Goal: Transaction & Acquisition: Purchase product/service

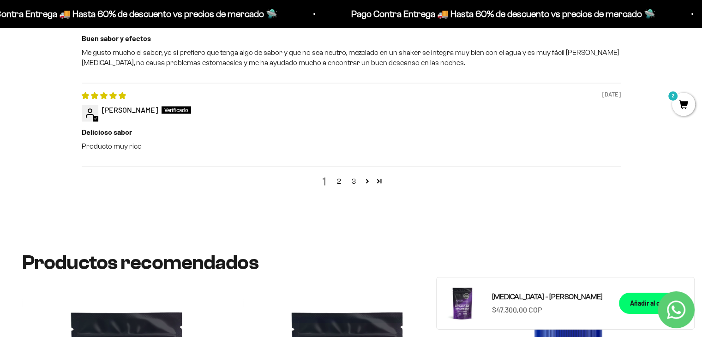
scroll to position [1237, 0]
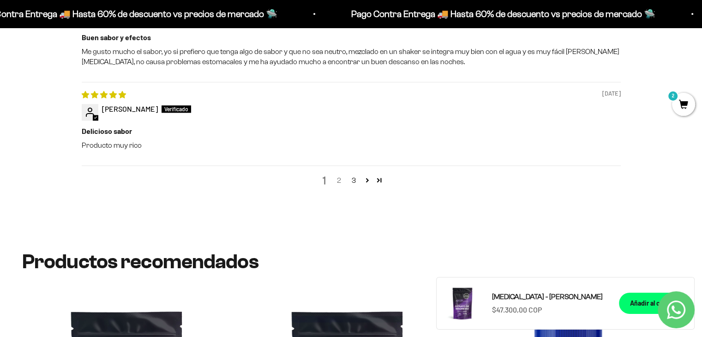
click at [340, 175] on link "2" at bounding box center [339, 180] width 15 height 11
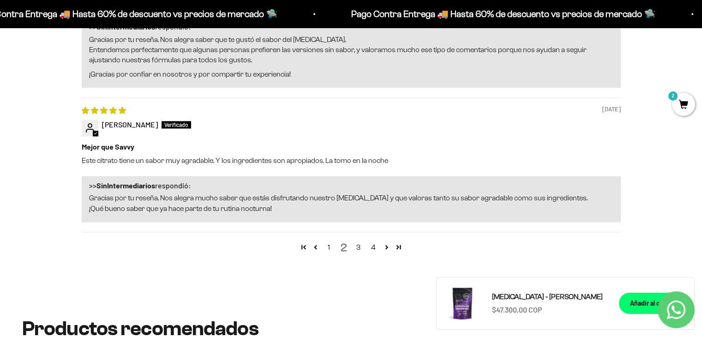
scroll to position [1523, 0]
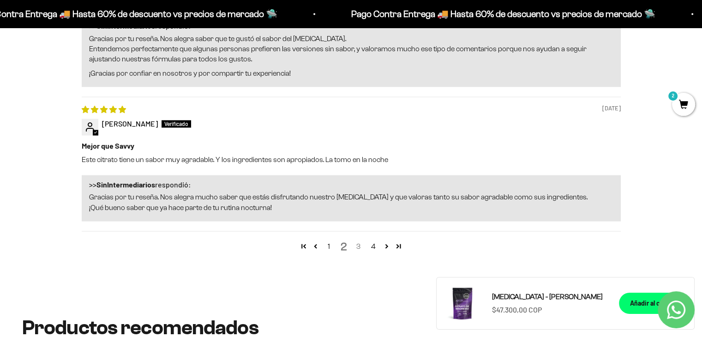
click at [357, 241] on link "3" at bounding box center [358, 246] width 15 height 11
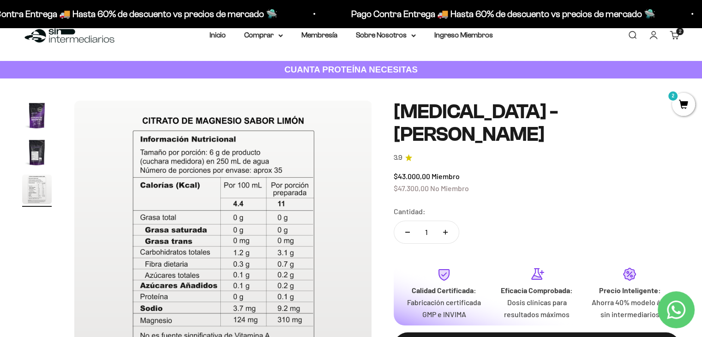
scroll to position [0, 0]
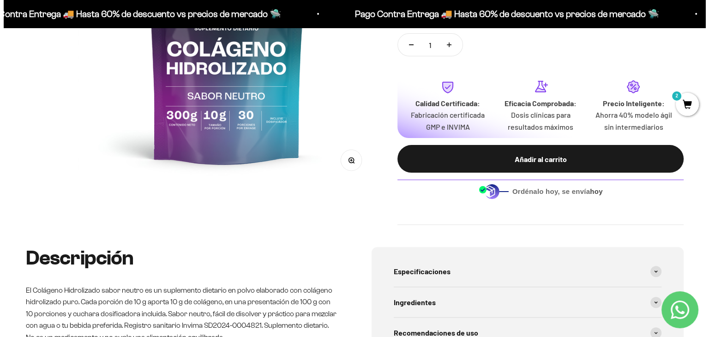
scroll to position [233, 0]
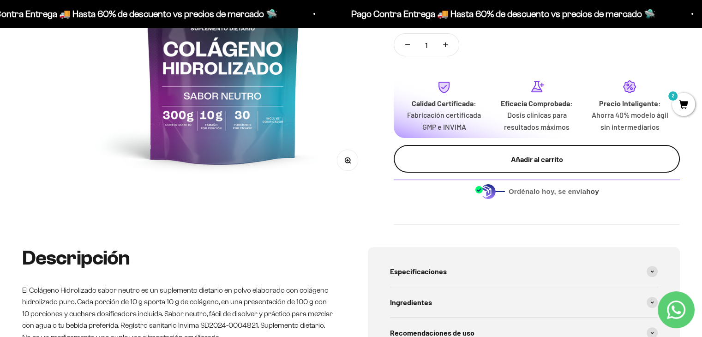
click at [468, 157] on div "Añadir al carrito" at bounding box center [536, 159] width 249 height 12
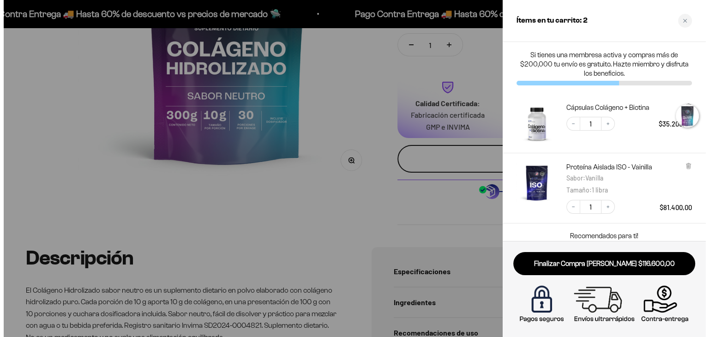
scroll to position [0, 626]
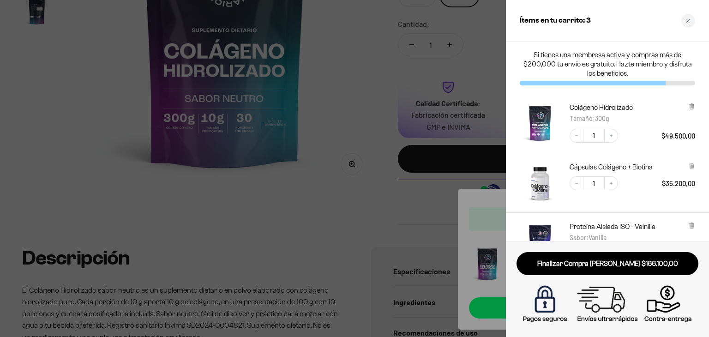
click at [545, 176] on img "Cápsulas Colágeno + Biotina" at bounding box center [540, 183] width 41 height 41
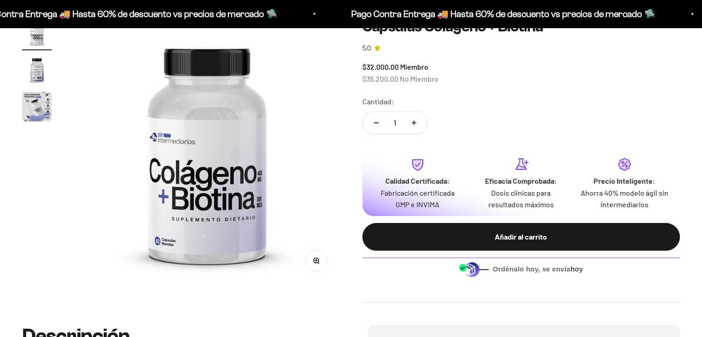
scroll to position [101, 0]
click at [34, 72] on img "Ir al artículo 2" at bounding box center [37, 70] width 30 height 30
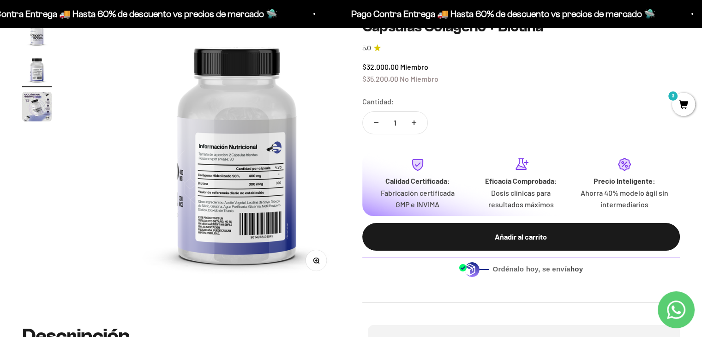
scroll to position [0, 277]
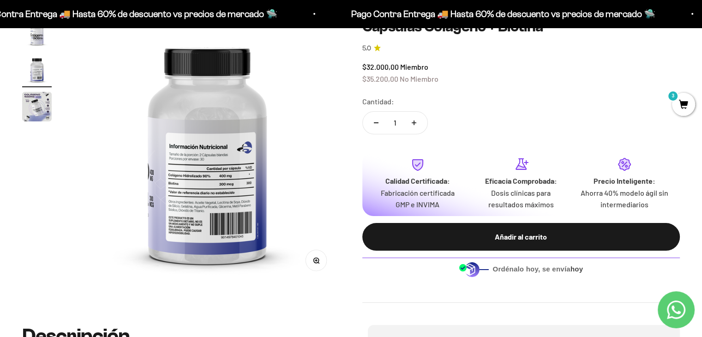
click at [24, 106] on img "Ir al artículo 3" at bounding box center [37, 107] width 30 height 30
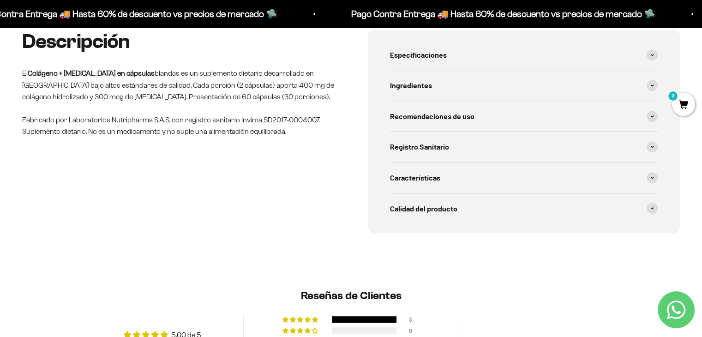
scroll to position [396, 0]
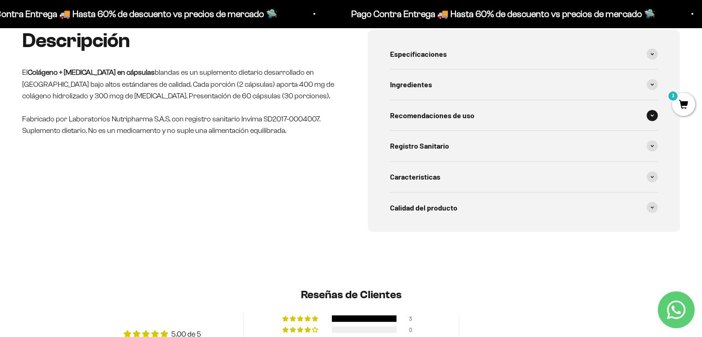
click at [462, 101] on div "Recomendaciones de uso" at bounding box center [524, 115] width 268 height 30
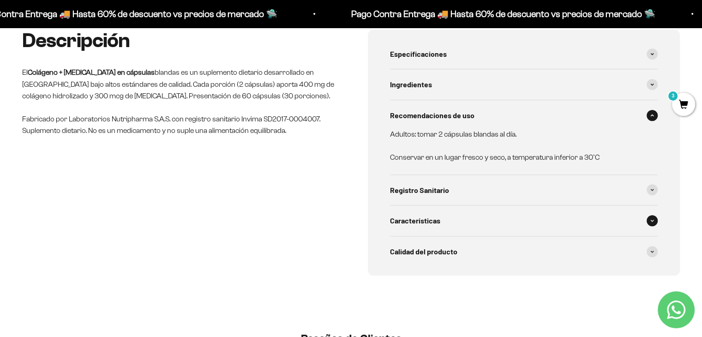
click at [445, 222] on div "Características" at bounding box center [524, 221] width 268 height 30
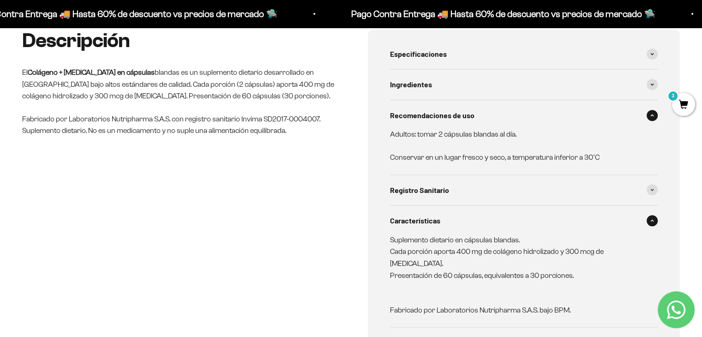
click at [445, 222] on div "Características" at bounding box center [524, 221] width 268 height 30
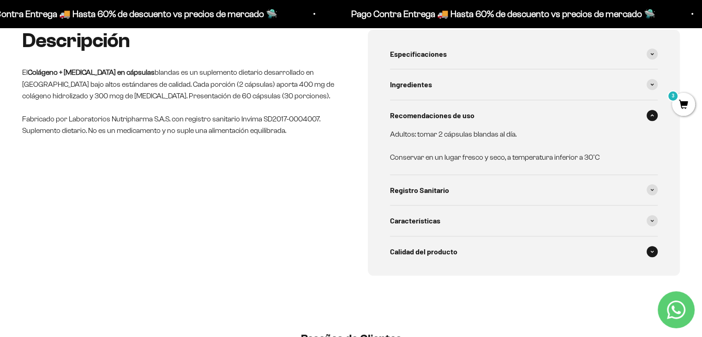
click at [431, 263] on div "Calidad del producto" at bounding box center [524, 251] width 268 height 30
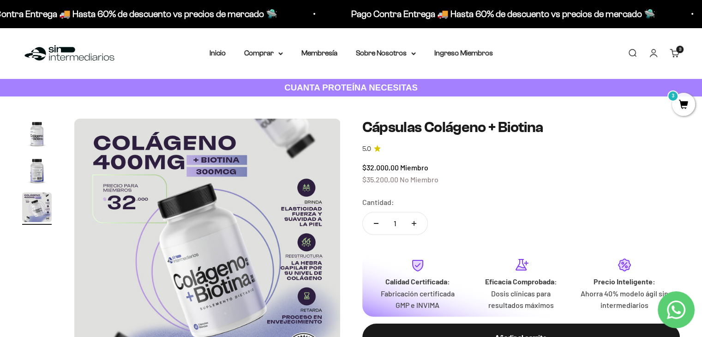
scroll to position [148, 0]
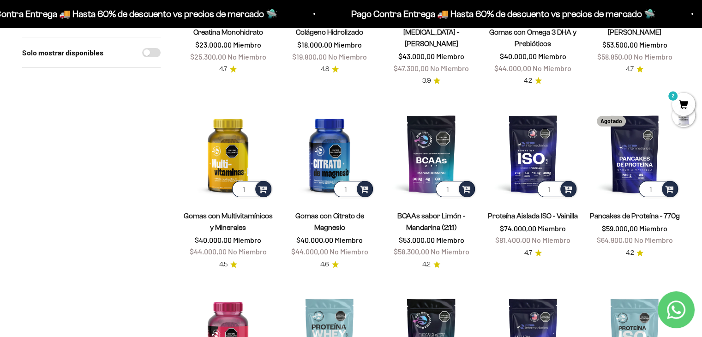
scroll to position [220, 0]
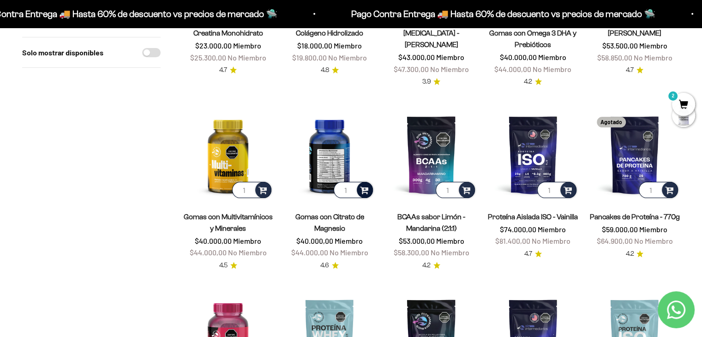
click at [369, 187] on div at bounding box center [365, 190] width 16 height 16
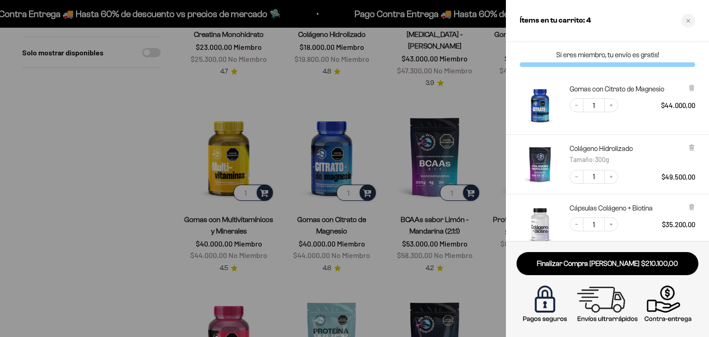
click at [19, 207] on div at bounding box center [354, 168] width 709 height 337
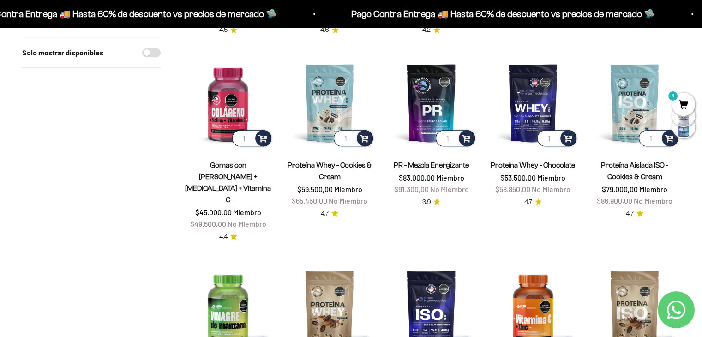
scroll to position [456, 0]
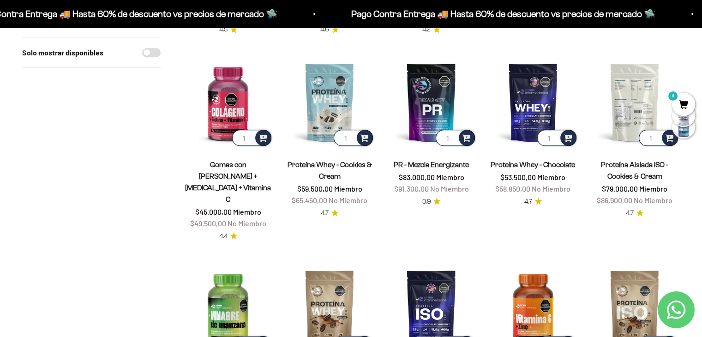
click at [648, 110] on img at bounding box center [635, 102] width 91 height 91
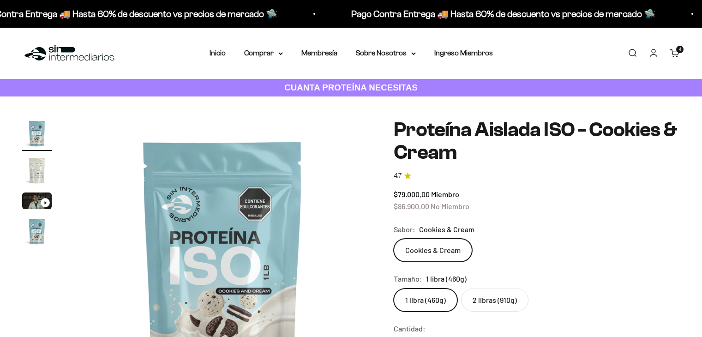
scroll to position [139, 0]
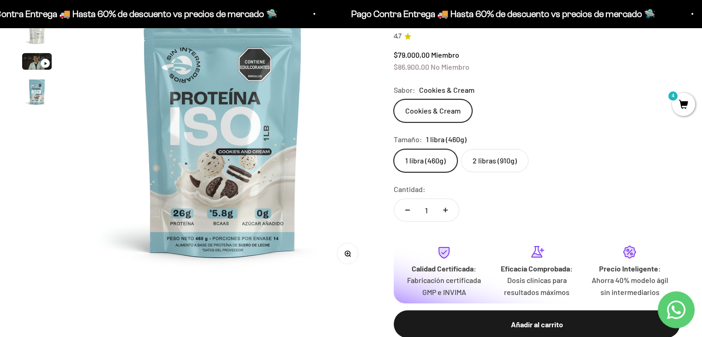
click at [488, 167] on label "2 libras (910g)" at bounding box center [494, 160] width 67 height 23
click at [394, 149] on input "2 libras (910g)" at bounding box center [394, 149] width 0 height 0
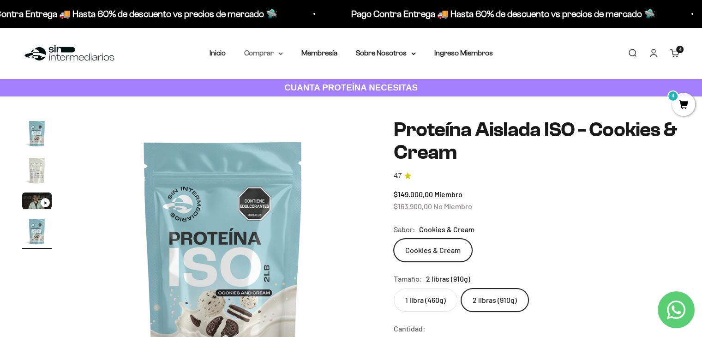
click at [281, 56] on summary "Comprar" at bounding box center [263, 53] width 39 height 12
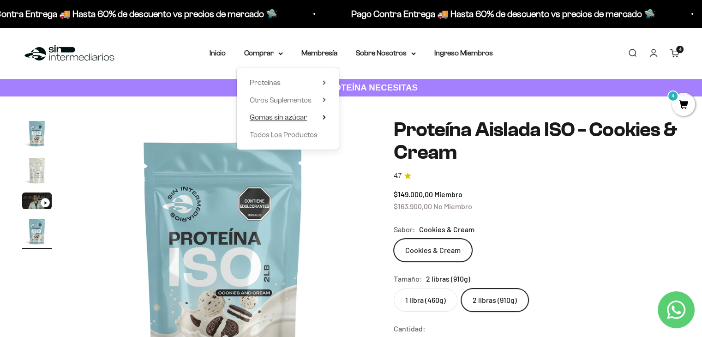
click at [289, 117] on span "Gomas sin azúcar" at bounding box center [278, 117] width 57 height 8
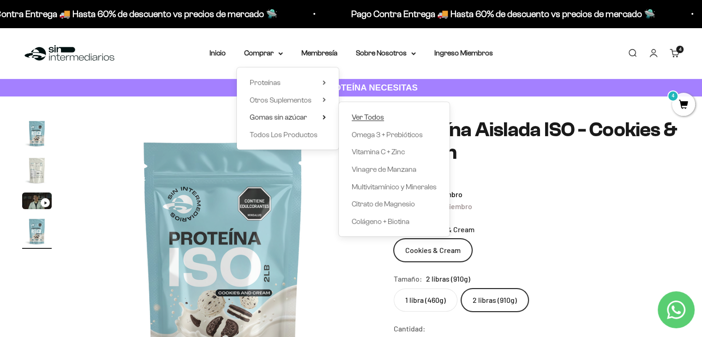
click at [365, 120] on span "Ver Todos" at bounding box center [368, 117] width 32 height 8
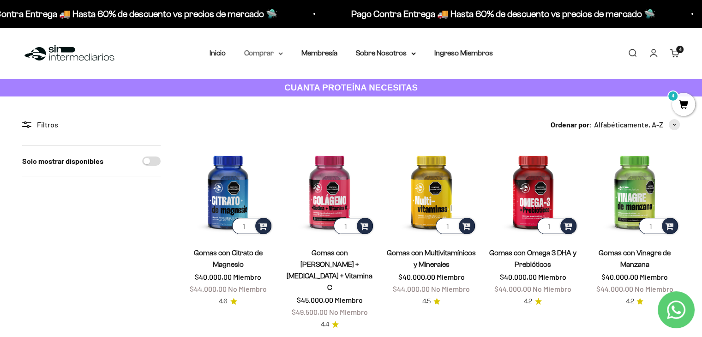
click at [276, 58] on summary "Comprar" at bounding box center [263, 53] width 39 height 12
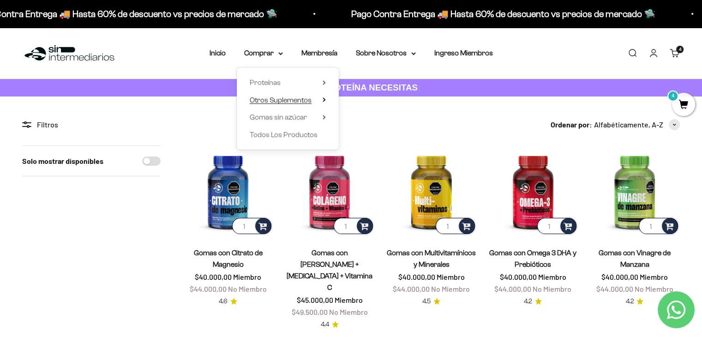
click at [286, 100] on span "Otros Suplementos" at bounding box center [281, 100] width 62 height 8
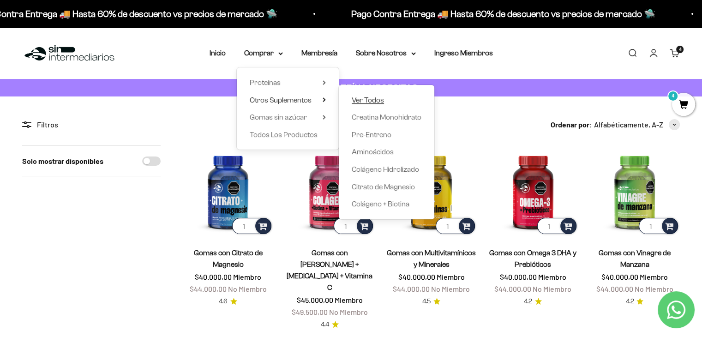
click at [373, 96] on span "Ver Todos" at bounding box center [368, 100] width 32 height 8
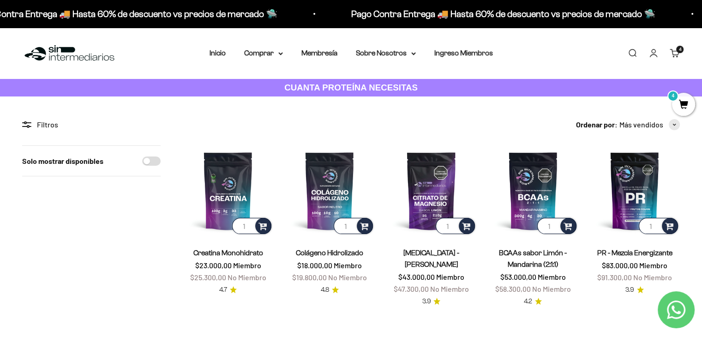
click at [678, 49] on cart-count "4 artículos 4" at bounding box center [680, 49] width 7 height 7
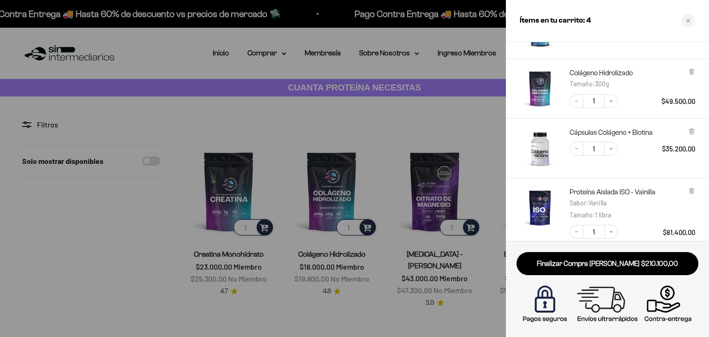
scroll to position [67, 0]
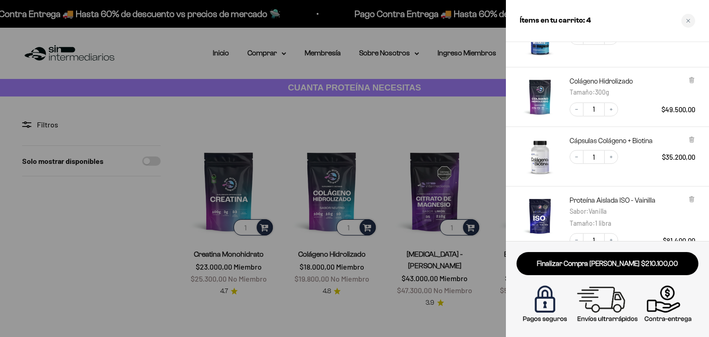
click at [696, 79] on div "Colágeno Hidrolizado Tamaño : 300g Decrease quantity 1 Increase quantity $49.50…" at bounding box center [607, 97] width 203 height 60
click at [694, 79] on icon at bounding box center [692, 80] width 4 height 5
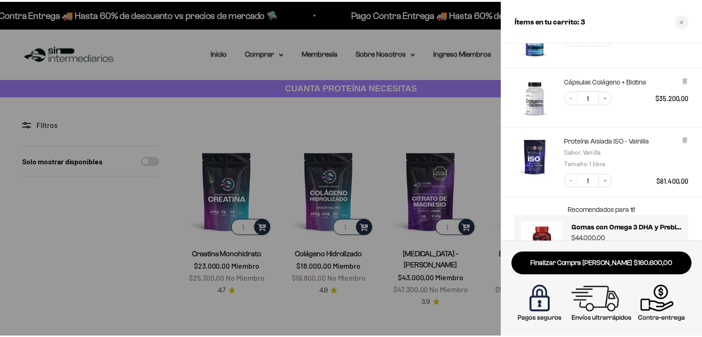
scroll to position [122, 0]
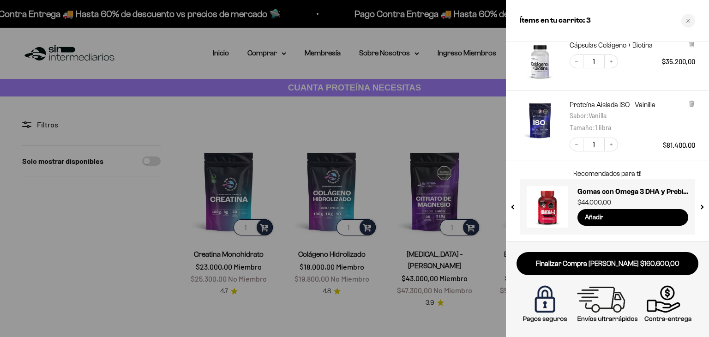
click at [236, 190] on div at bounding box center [354, 168] width 709 height 337
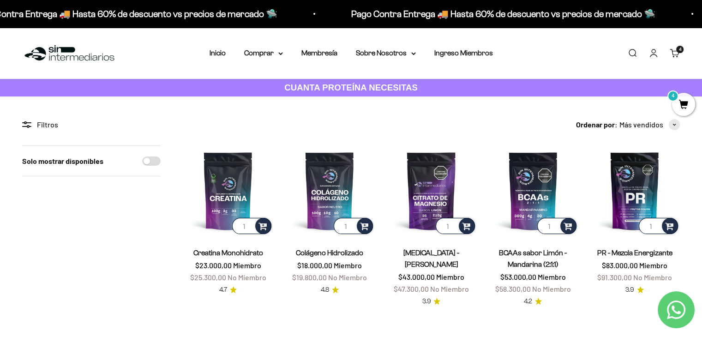
click at [236, 190] on img at bounding box center [228, 190] width 91 height 91
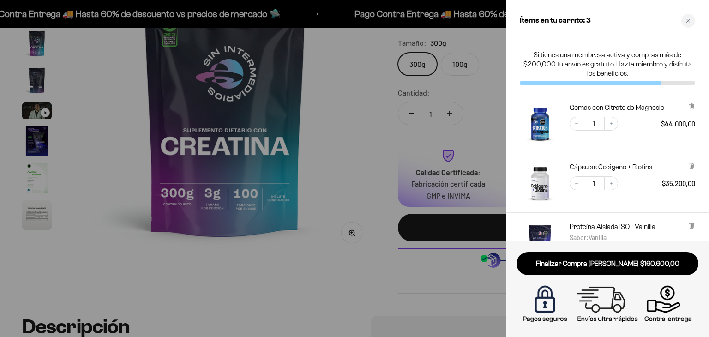
scroll to position [38, 0]
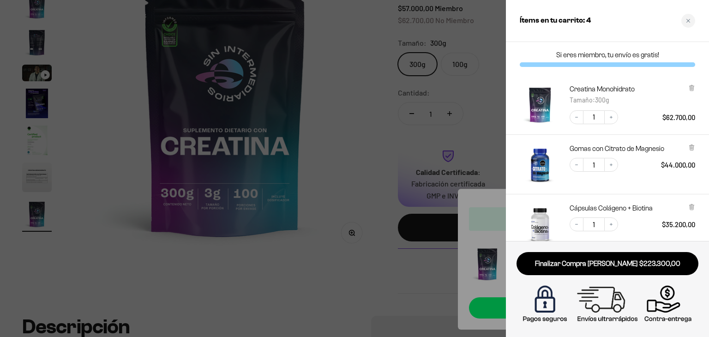
click at [545, 147] on img "Gomas con Citrato de Magnesio" at bounding box center [540, 164] width 41 height 41
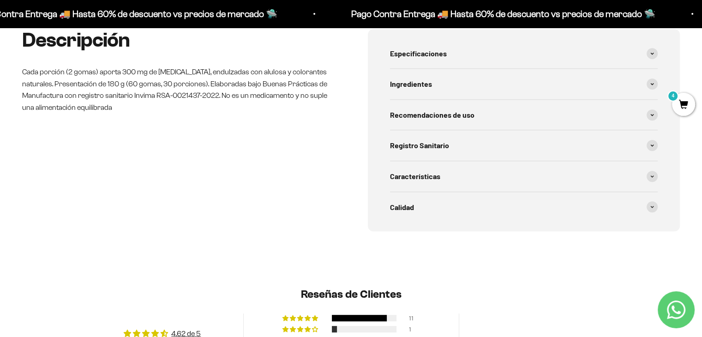
scroll to position [399, 0]
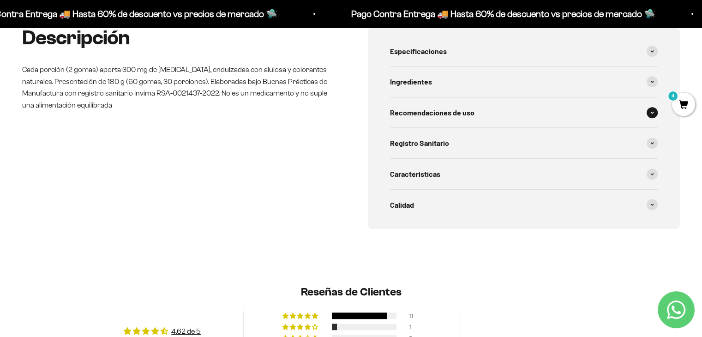
click at [431, 112] on span "Recomendaciones de uso" at bounding box center [432, 113] width 85 height 12
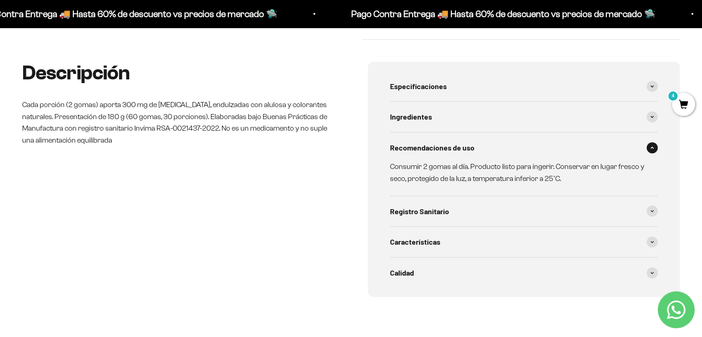
scroll to position [365, 0]
click at [463, 174] on p "Consumir 2 gomas al día. Producto listo para ingerir. Conservar en lugar fresco…" at bounding box center [518, 172] width 257 height 24
click at [425, 116] on span "Ingredientes" at bounding box center [411, 116] width 42 height 12
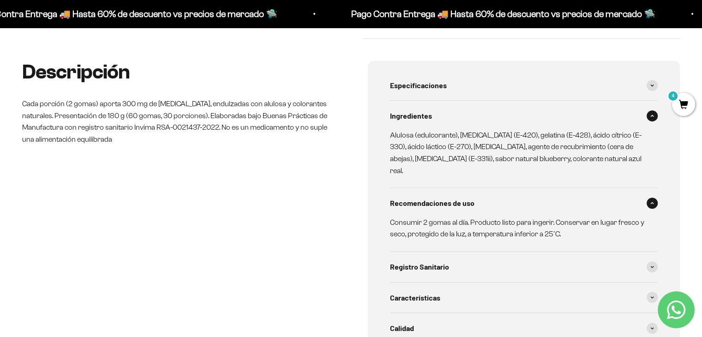
drag, startPoint x: 389, startPoint y: 133, endPoint x: 648, endPoint y: 158, distance: 260.3
click at [648, 158] on div "Especificaciones - Aporte por porción: 300 mg de citrato de magnesio - Endulzad…" at bounding box center [524, 207] width 313 height 292
copy p "Alulosa (edulcorante), sorbitol (E-420), gelatina (E-428), ácido cítrico (E-330…"
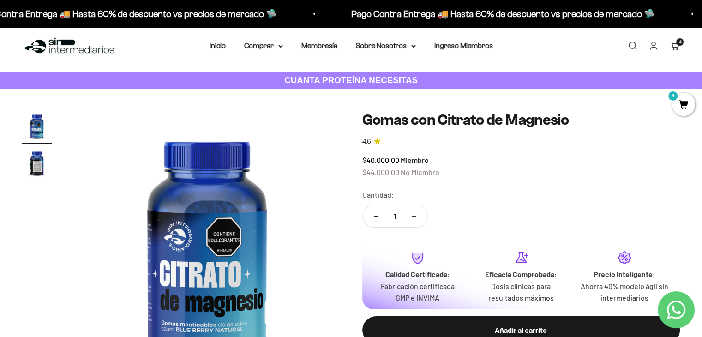
scroll to position [0, 0]
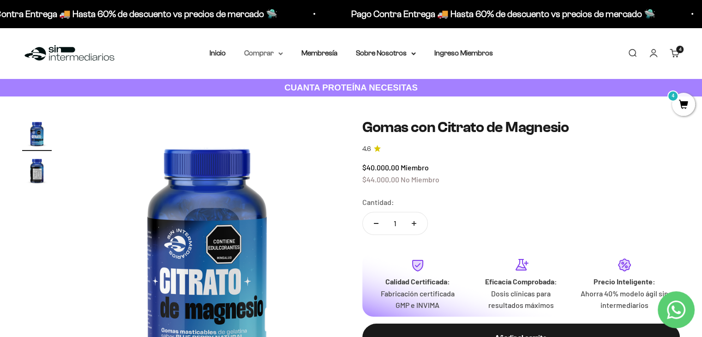
click at [272, 50] on summary "Comprar" at bounding box center [263, 53] width 39 height 12
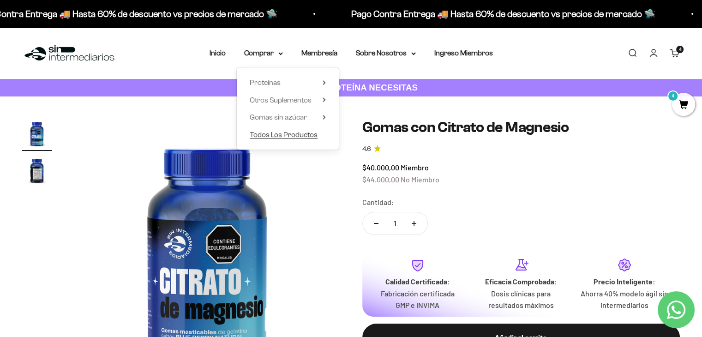
click at [276, 133] on span "Todos Los Productos" at bounding box center [284, 135] width 68 height 8
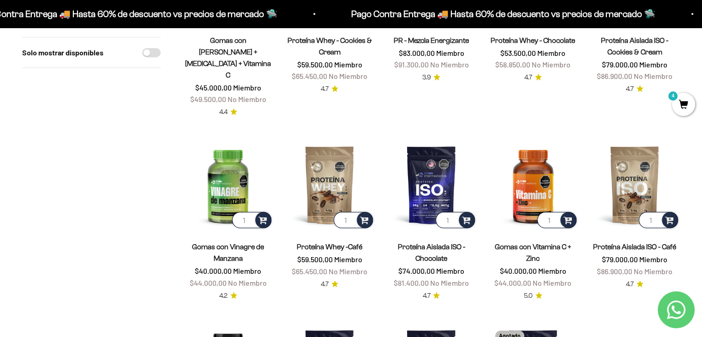
scroll to position [580, 0]
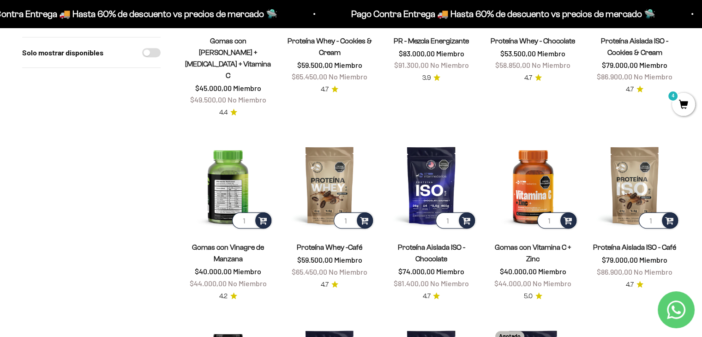
click at [222, 146] on img at bounding box center [228, 185] width 91 height 91
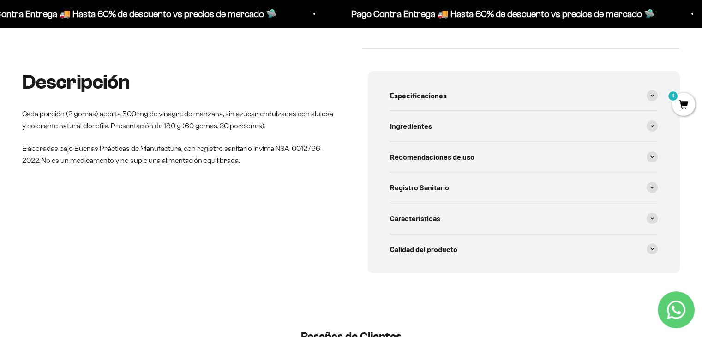
scroll to position [401, 0]
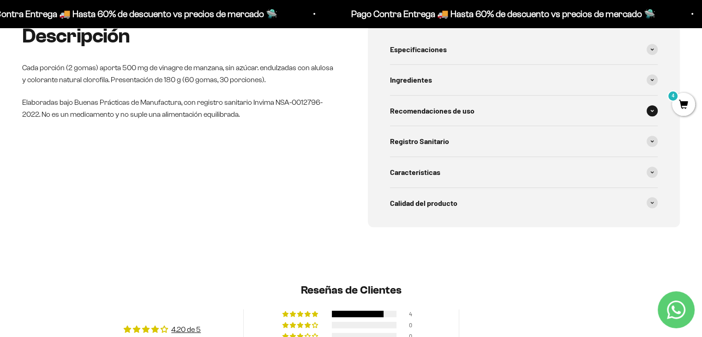
click at [438, 105] on span "Recomendaciones de uso" at bounding box center [432, 111] width 85 height 12
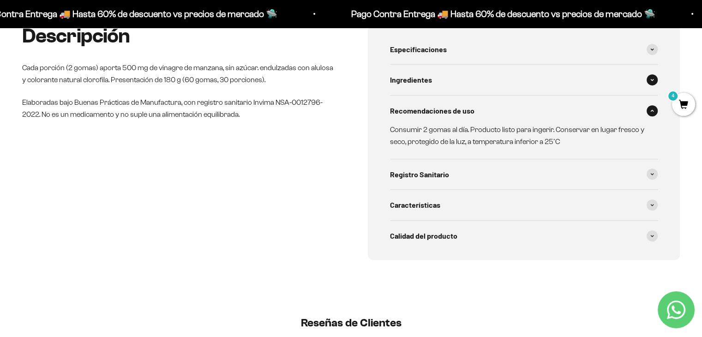
click at [447, 73] on div "Ingredientes" at bounding box center [524, 80] width 268 height 30
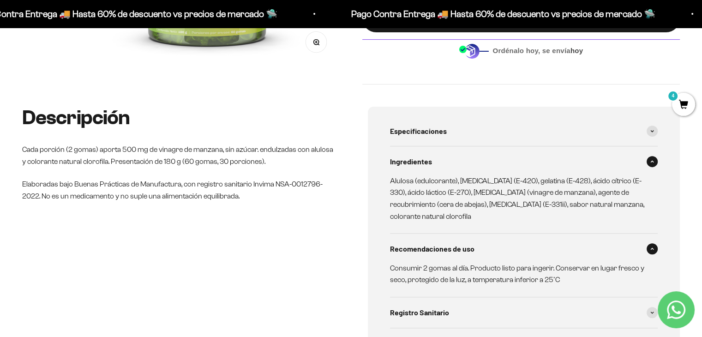
scroll to position [299, 0]
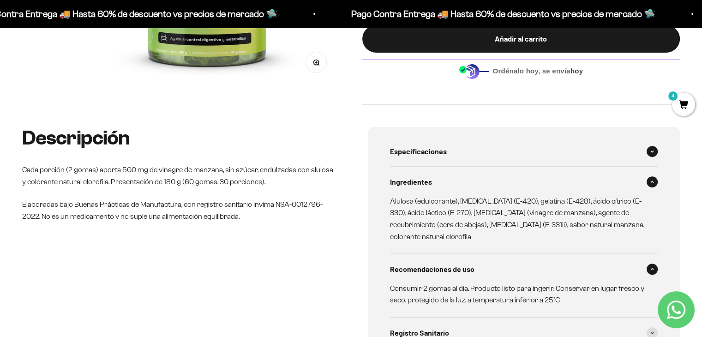
click at [412, 148] on span "Especificaciones" at bounding box center [418, 151] width 57 height 12
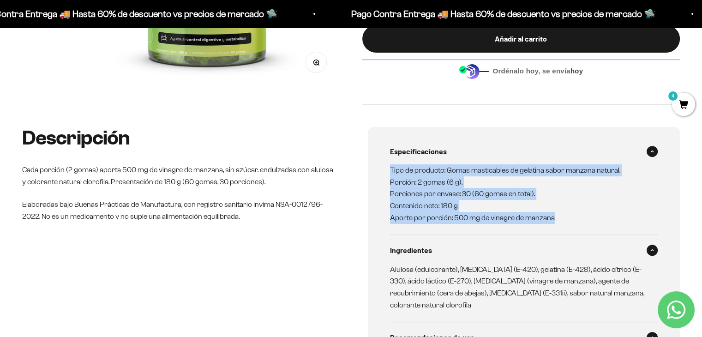
drag, startPoint x: 587, startPoint y: 231, endPoint x: 387, endPoint y: 149, distance: 215.8
click at [387, 149] on div "Especificaciones Tipo de producto: Gomas masticables de gelatina sabor manzana …" at bounding box center [524, 307] width 313 height 360
copy p "Tipo de producto: Gomas masticables de gelatina sabor manzana natural. Porción:…"
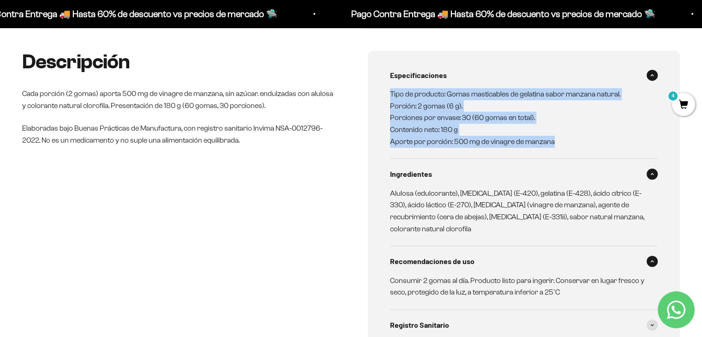
scroll to position [376, 0]
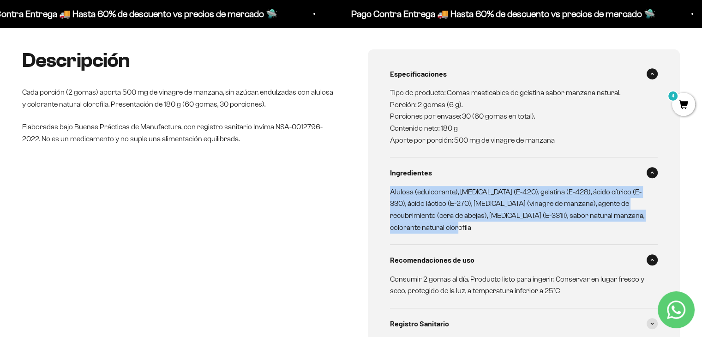
drag, startPoint x: 422, startPoint y: 229, endPoint x: 395, endPoint y: 177, distance: 58.3
click at [395, 177] on details "Ingredientes Alulosa (edulcorante), sorbitol (E-420), gelatina (E-428), ácido c…" at bounding box center [524, 200] width 268 height 87
copy p "Alulosa (edulcorante), sorbitol (E-420), gelatina (E-428), ácido cítrico (E-330…"
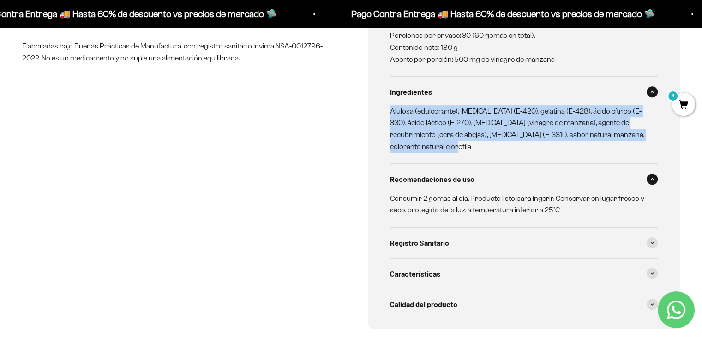
scroll to position [475, 0]
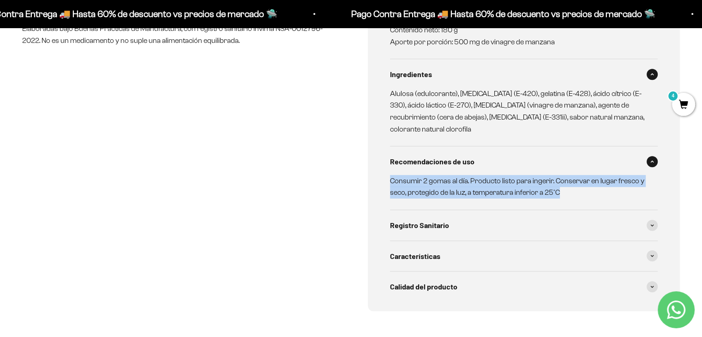
drag, startPoint x: 558, startPoint y: 195, endPoint x: 369, endPoint y: 184, distance: 189.7
click at [369, 184] on div "Especificaciones Tipo de producto: Gomas masticables de gelatina sabor manzana …" at bounding box center [524, 131] width 313 height 360
click at [506, 194] on p "Consumir 2 gomas al día. Producto listo para ingerir. Conservar en lugar fresco…" at bounding box center [518, 187] width 257 height 24
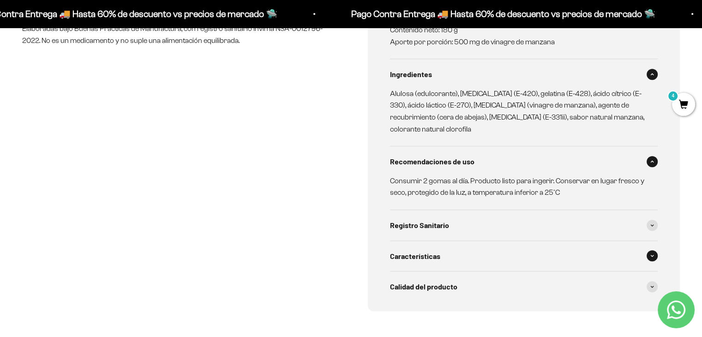
click at [470, 258] on div "Características" at bounding box center [524, 256] width 268 height 30
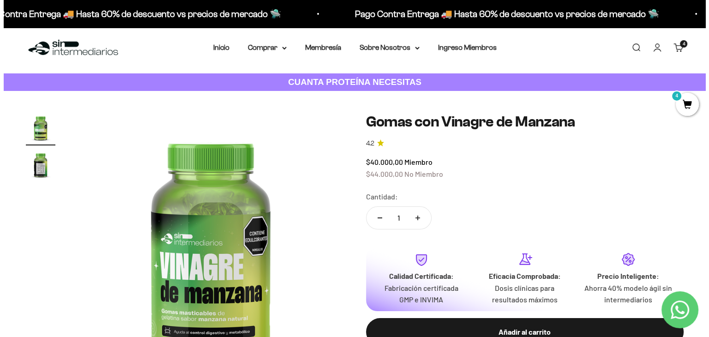
scroll to position [86, 0]
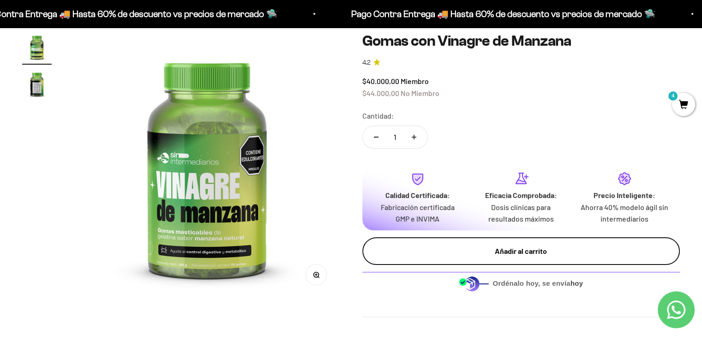
click at [499, 252] on div "Añadir al carrito" at bounding box center [521, 251] width 281 height 12
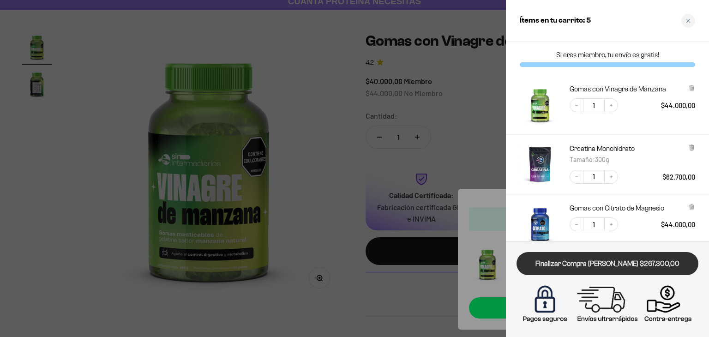
click at [623, 266] on link "Finalizar Compra Segura $267.300,00" at bounding box center [608, 264] width 182 height 24
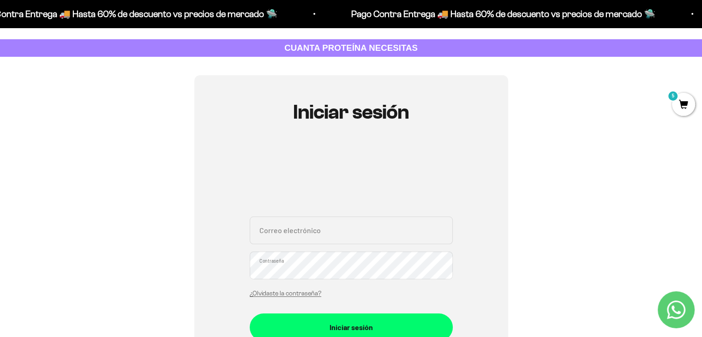
scroll to position [35, 0]
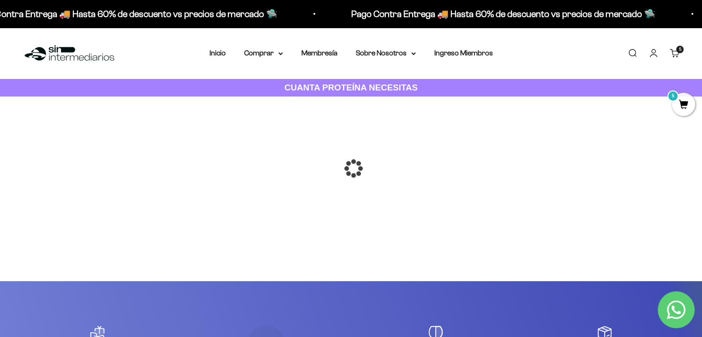
click at [351, 169] on div at bounding box center [351, 169] width 0 height 0
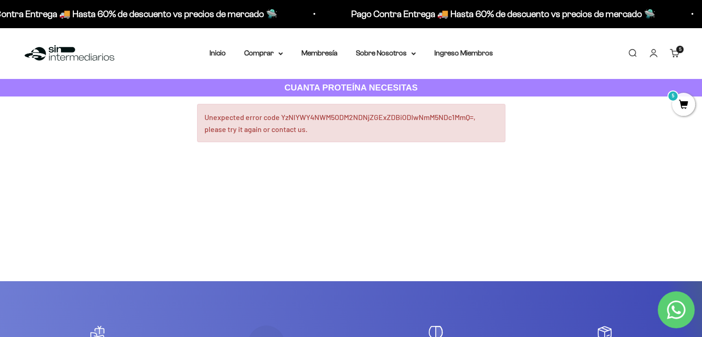
click at [678, 54] on link "Carrito 5 artículos 5" at bounding box center [675, 53] width 10 height 10
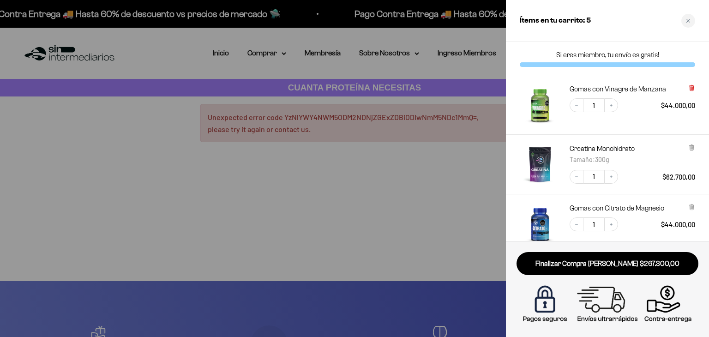
click at [691, 88] on icon at bounding box center [692, 87] width 2 height 5
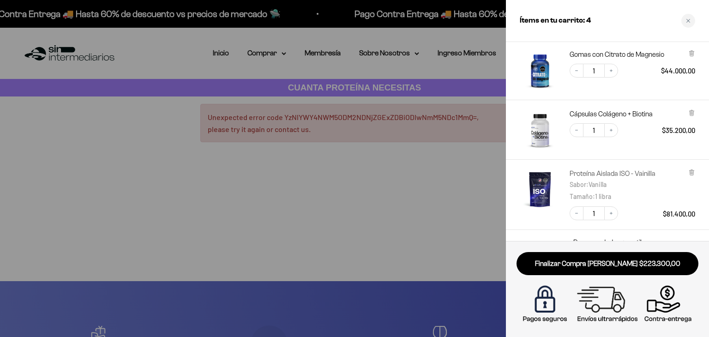
scroll to position [163, 0]
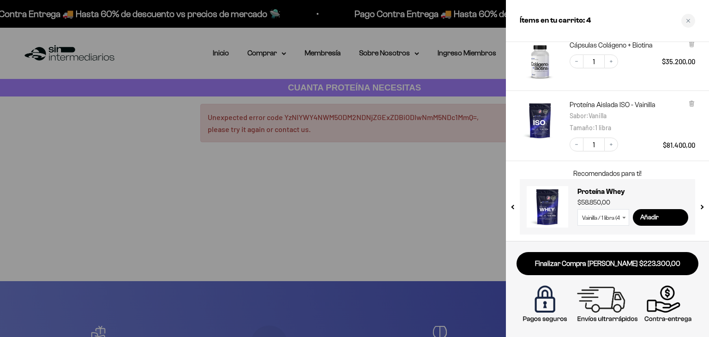
click at [539, 108] on img "Proteína Aislada ISO - Vainilla - Vanilla / 1 libra" at bounding box center [540, 120] width 41 height 41
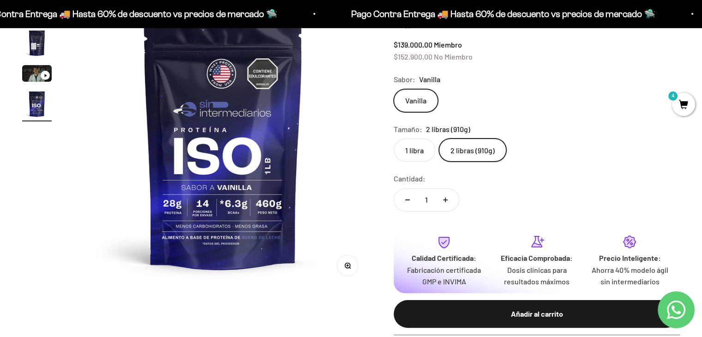
scroll to position [128, 0]
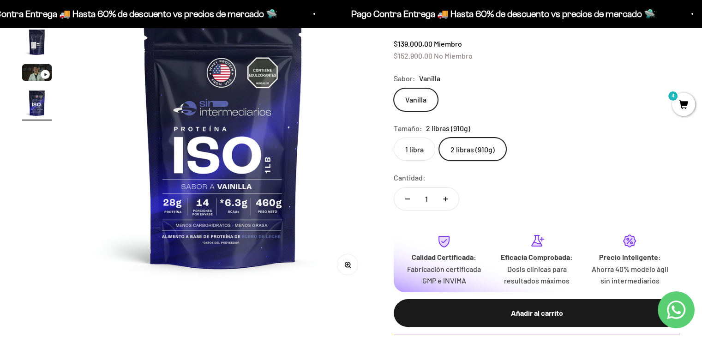
click at [410, 146] on label "1 libra" at bounding box center [415, 149] width 42 height 23
click at [394, 138] on input "1 libra" at bounding box center [394, 137] width 0 height 0
click at [475, 156] on label "2 libras (910g)" at bounding box center [472, 149] width 67 height 23
click at [394, 138] on input "2 libras (910g)" at bounding box center [394, 137] width 0 height 0
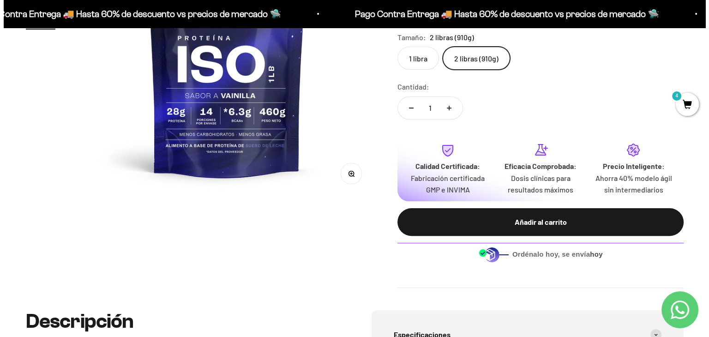
scroll to position [224, 0]
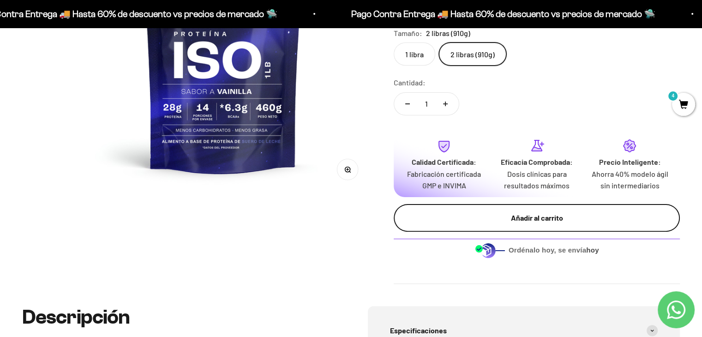
click at [562, 211] on button "Añadir al carrito" at bounding box center [537, 218] width 286 height 28
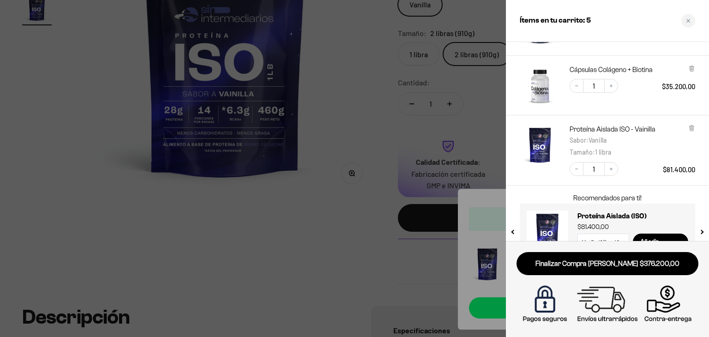
scroll to position [229, 0]
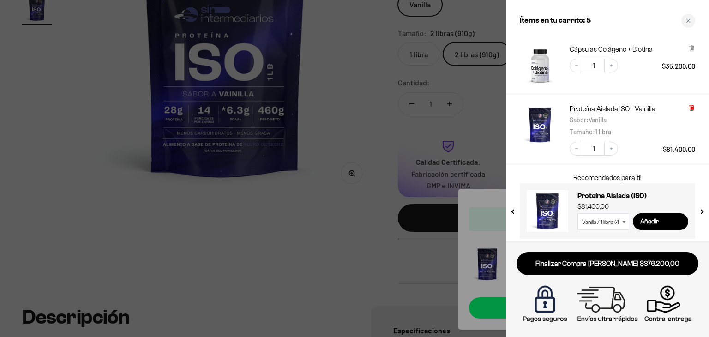
click at [692, 108] on icon at bounding box center [692, 108] width 4 height 5
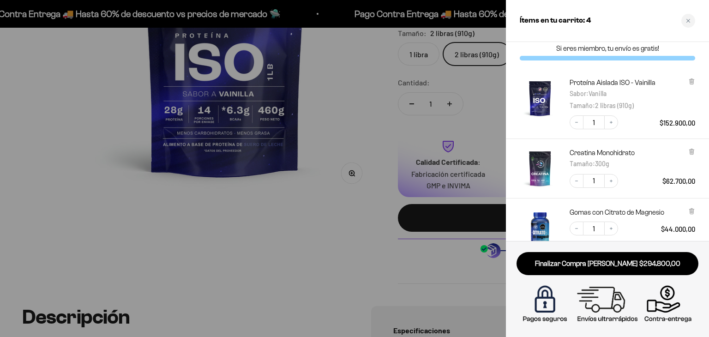
scroll to position [0, 0]
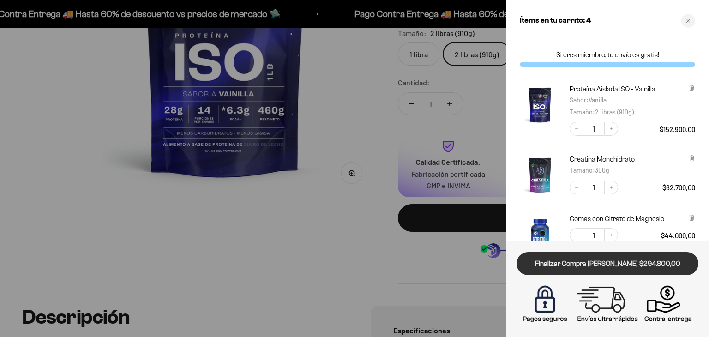
click at [623, 263] on link "Finalizar Compra [PERSON_NAME] $294.800,00" at bounding box center [608, 264] width 182 height 24
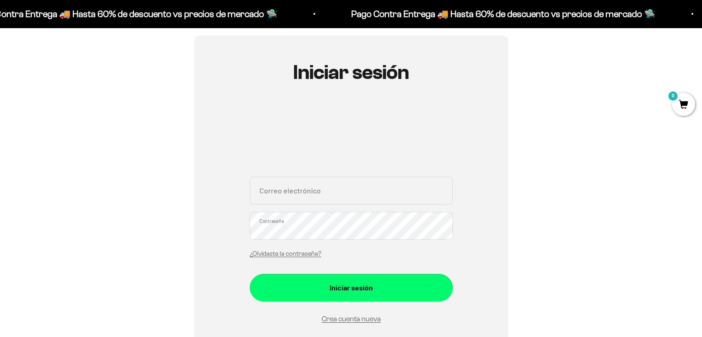
scroll to position [84, 0]
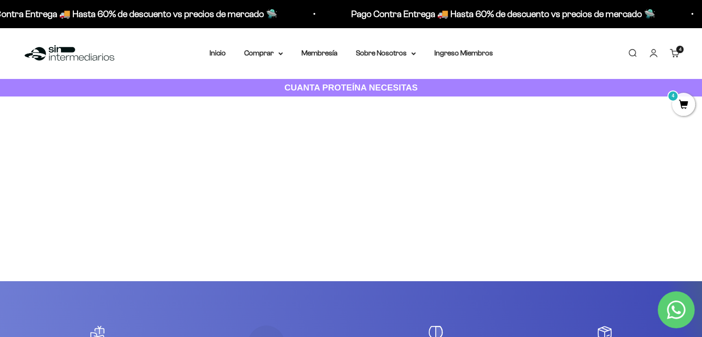
click at [685, 97] on span "4" at bounding box center [683, 104] width 23 height 23
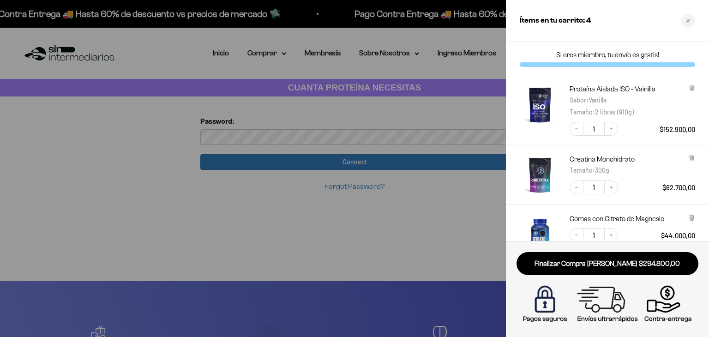
click at [436, 265] on div at bounding box center [354, 168] width 709 height 337
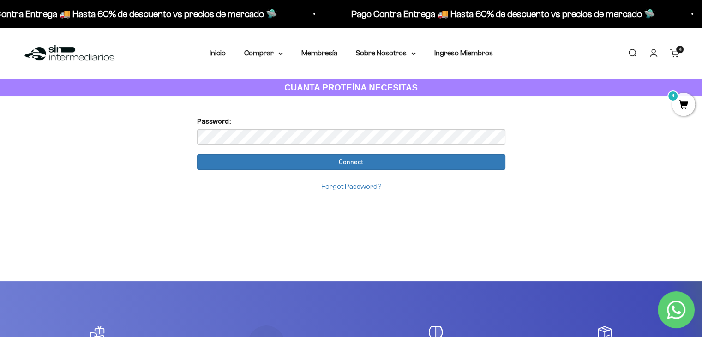
click at [197, 154] on input "Connect" at bounding box center [351, 162] width 309 height 16
